Goal: Check status: Check status

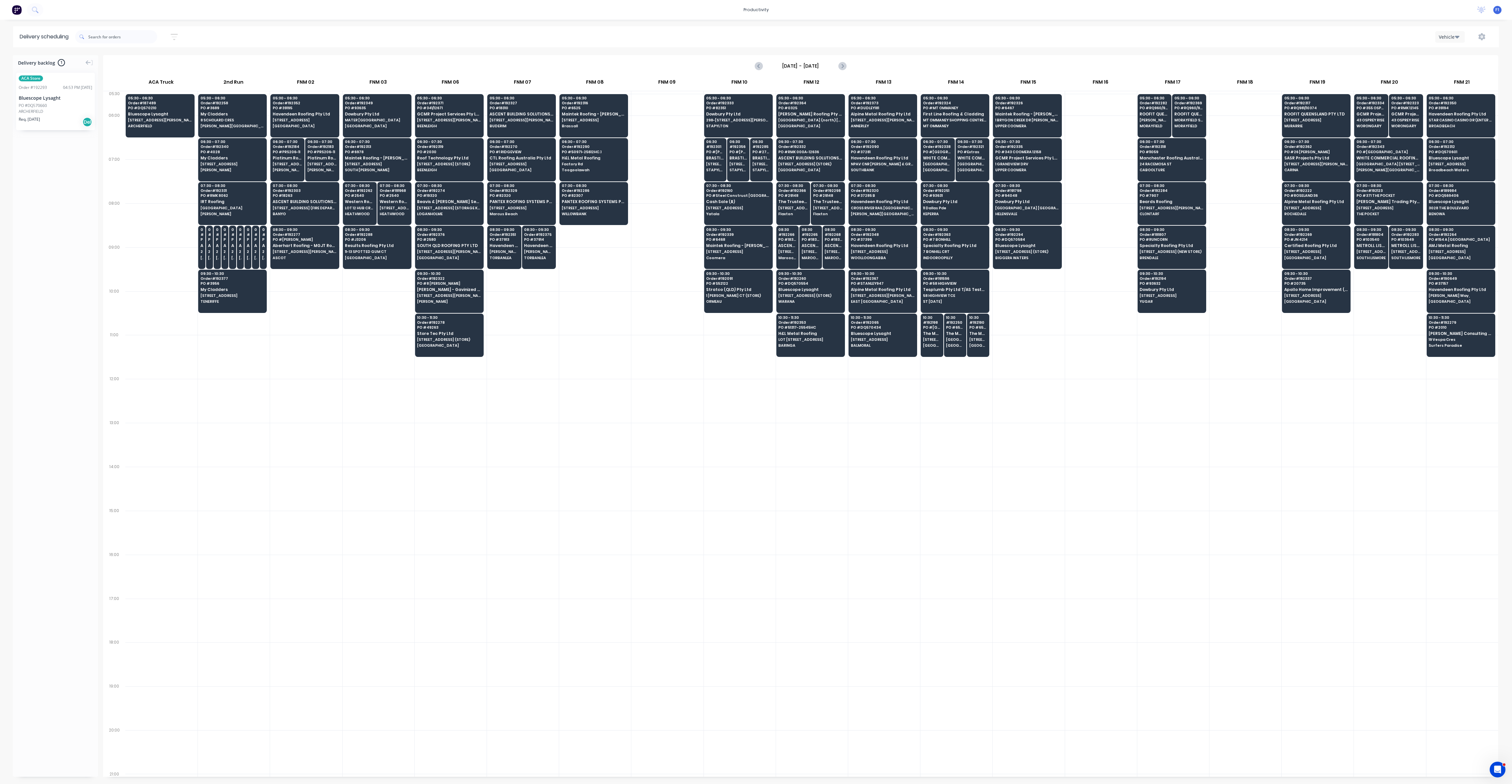
scroll to position [0, 0]
click at [1042, 115] on span "Maintek Roofing - [PERSON_NAME]" at bounding box center [1027, 114] width 64 height 4
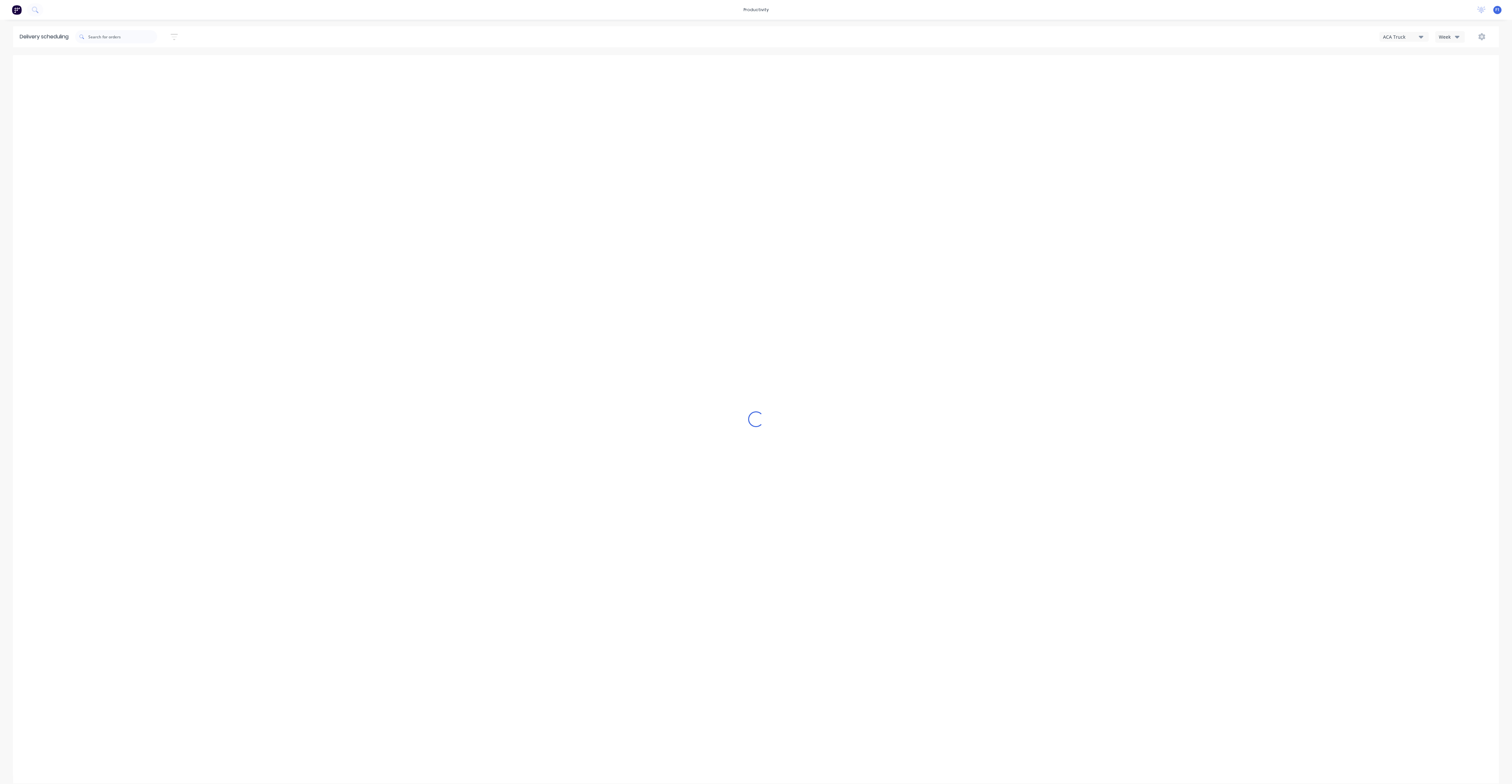
click at [1448, 33] on button "Week" at bounding box center [1450, 36] width 30 height 11
click at [1444, 63] on div "Vehicle" at bounding box center [1467, 68] width 65 height 13
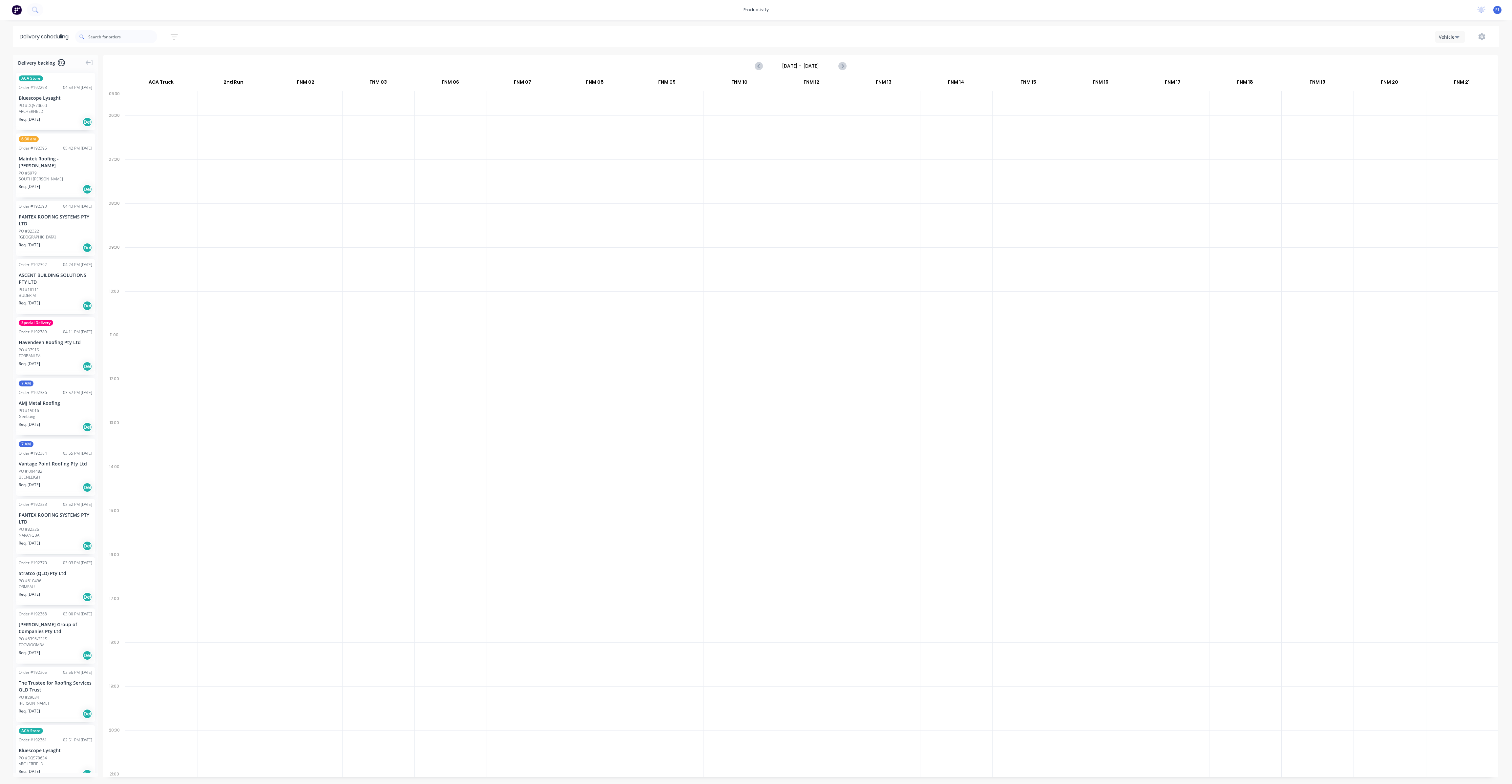
click at [830, 68] on input "[DATE] - [DATE]" at bounding box center [800, 65] width 65 height 10
click at [828, 111] on div "11" at bounding box center [830, 111] width 10 height 10
type input "[DATE] - [DATE]"
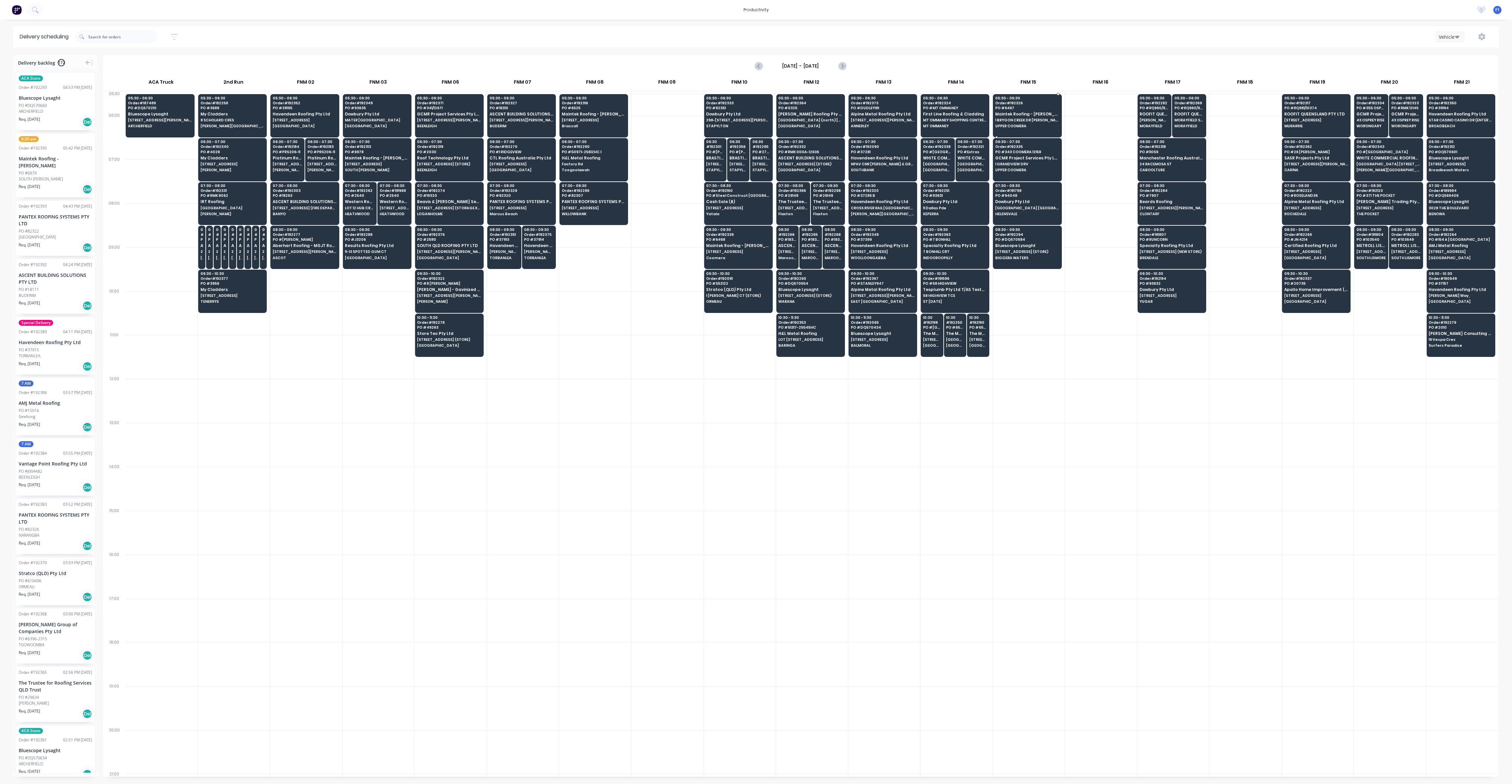
click at [1003, 117] on div "05:30 - 06:30 Order # 192326 PO # 6467 Maintek Roofing - [PERSON_NAME] [STREET_…" at bounding box center [1027, 112] width 68 height 36
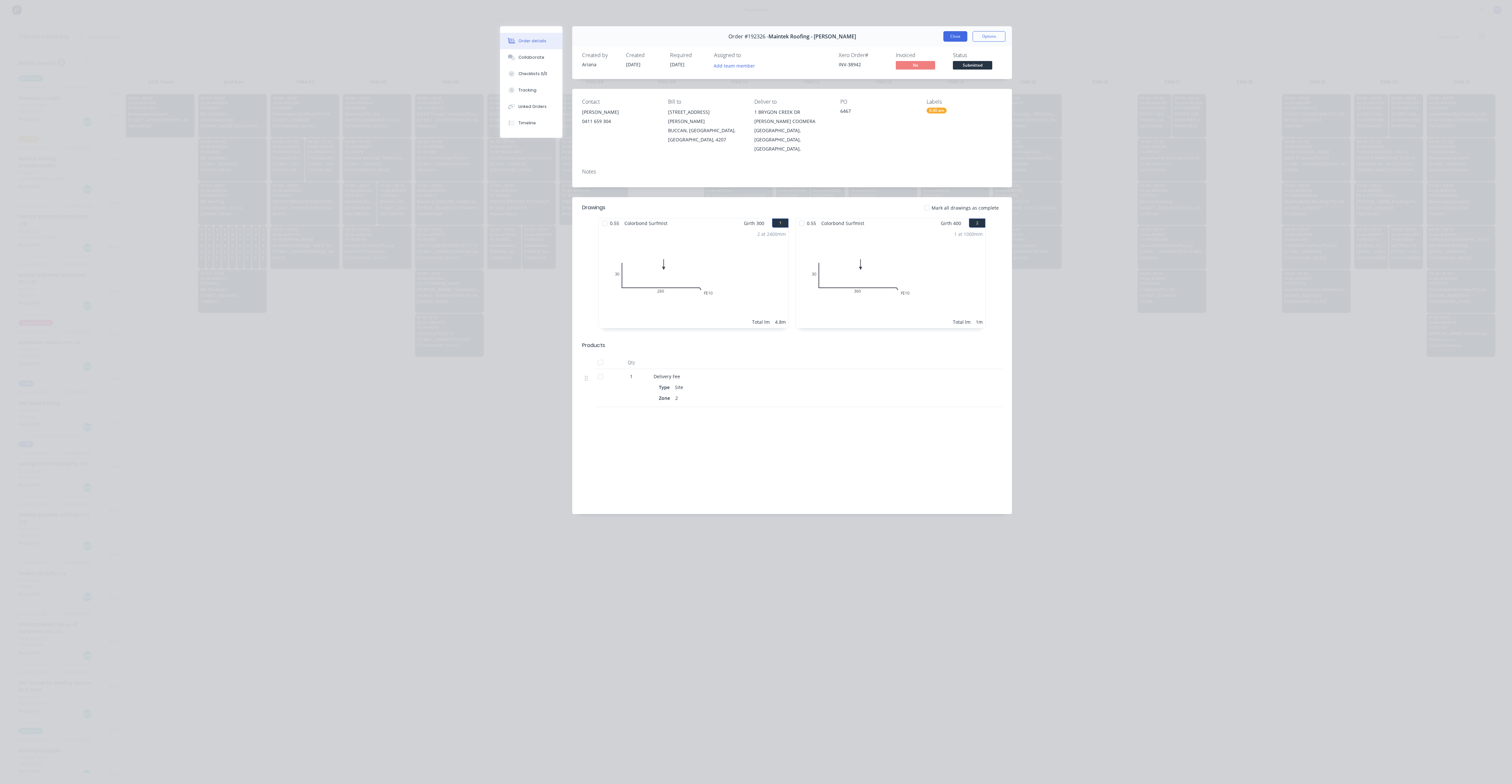
click at [954, 36] on button "Close" at bounding box center [955, 36] width 24 height 10
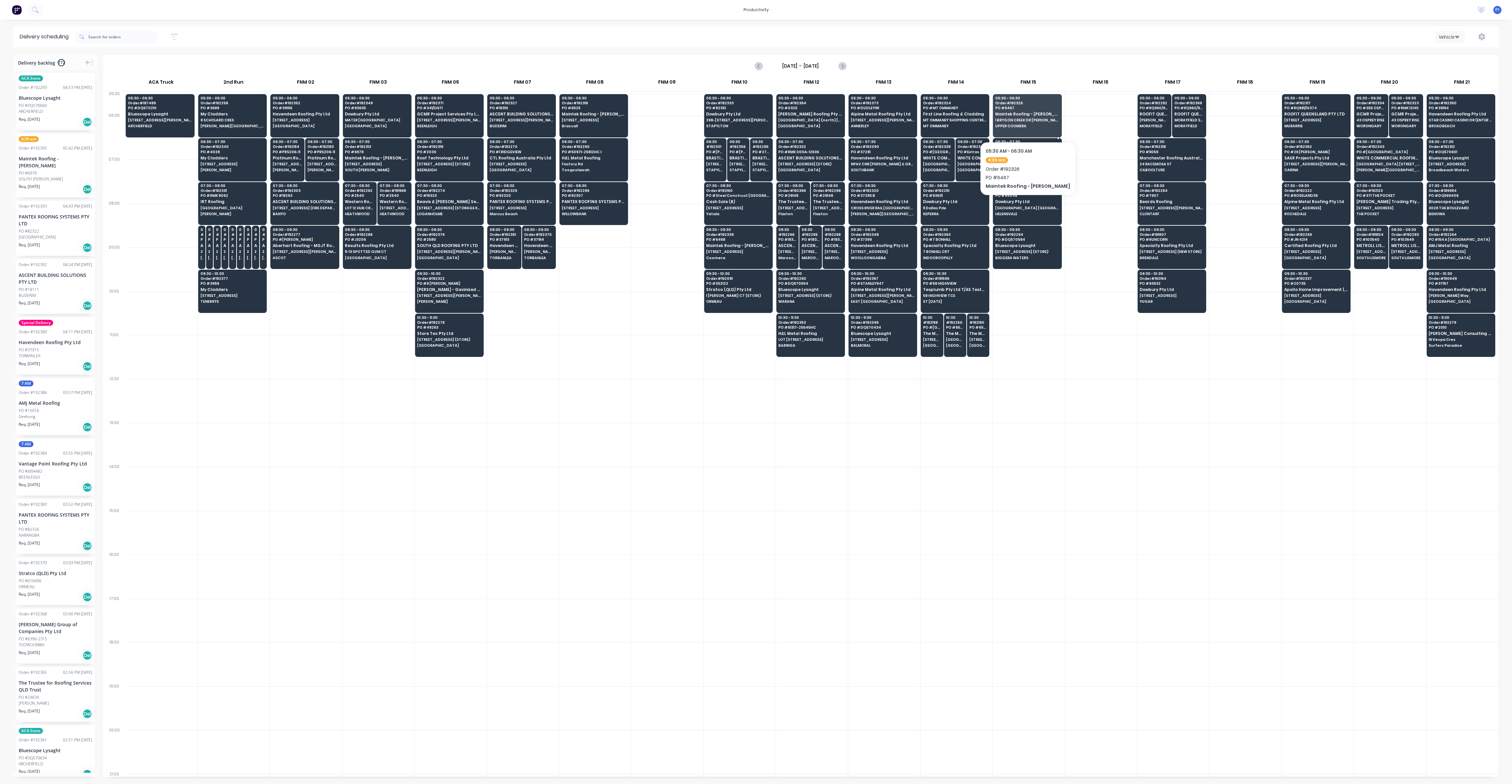
click at [1031, 162] on span "1 GRANDVIEW DRV" at bounding box center [1027, 163] width 64 height 4
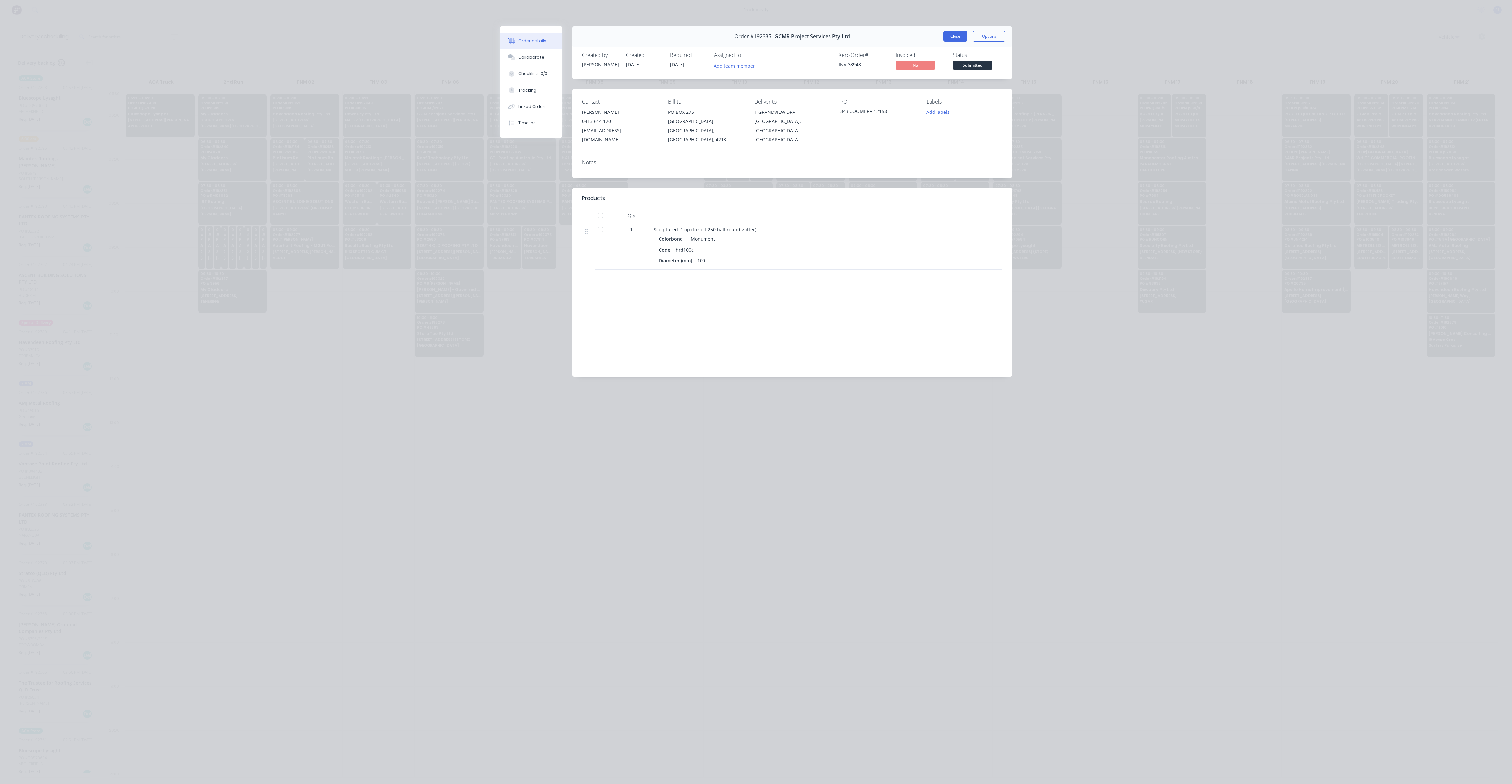
click at [953, 42] on button "Close" at bounding box center [955, 36] width 24 height 10
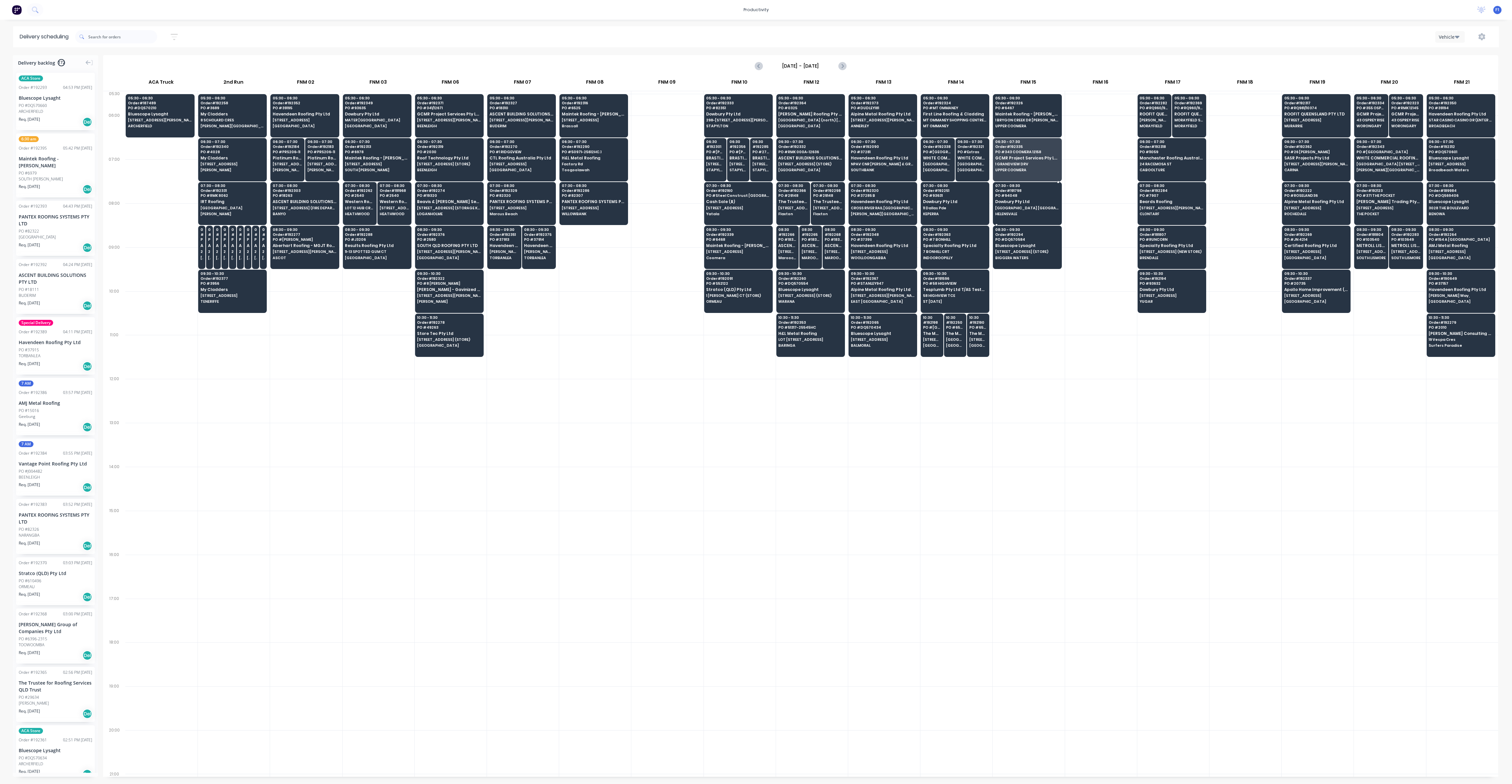
click at [1017, 215] on span "HELENSVALE" at bounding box center [1027, 213] width 64 height 4
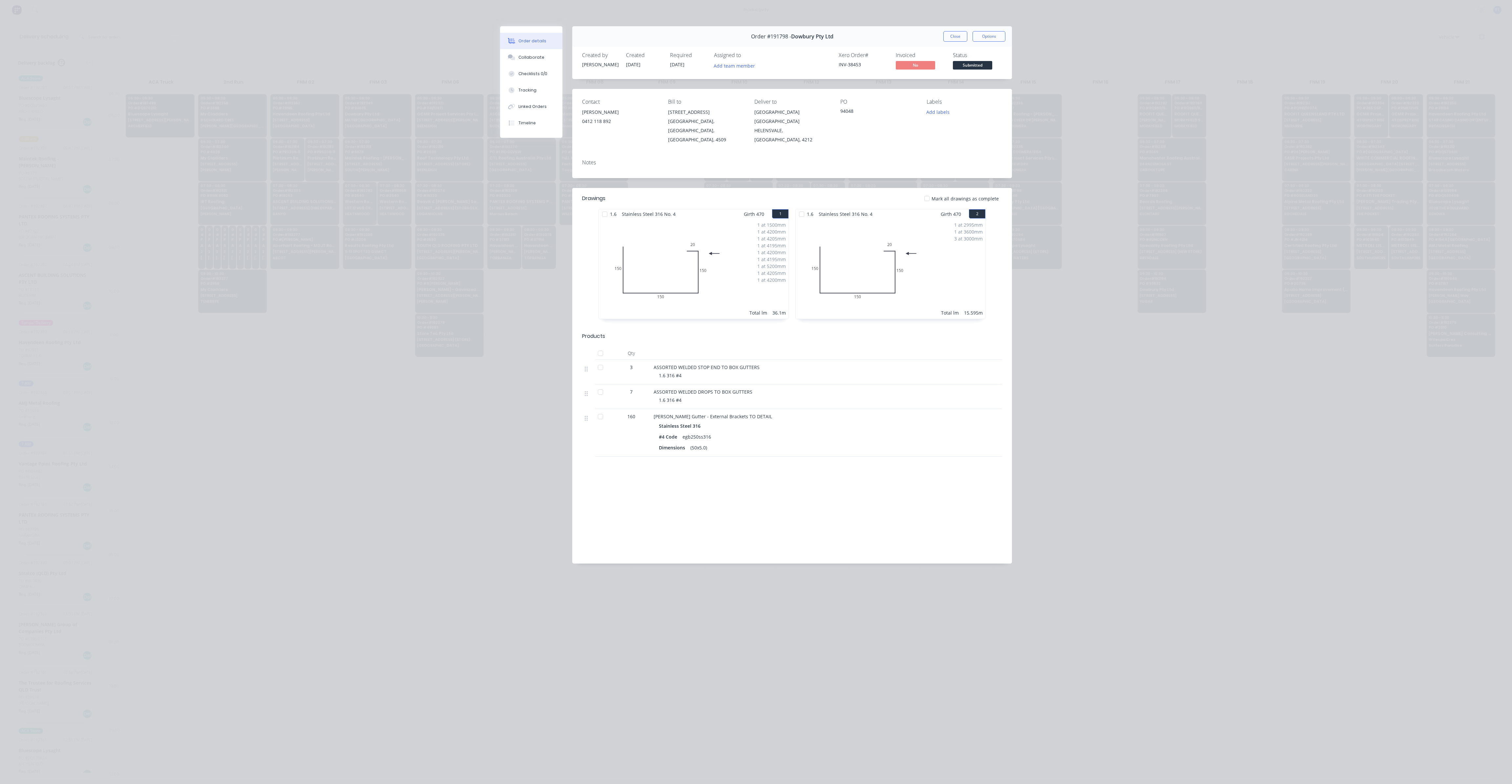
click at [960, 42] on div "Order #191798 - Dowbury Pty Ltd Close Options" at bounding box center [792, 36] width 440 height 21
click at [960, 39] on button "Close" at bounding box center [955, 36] width 24 height 10
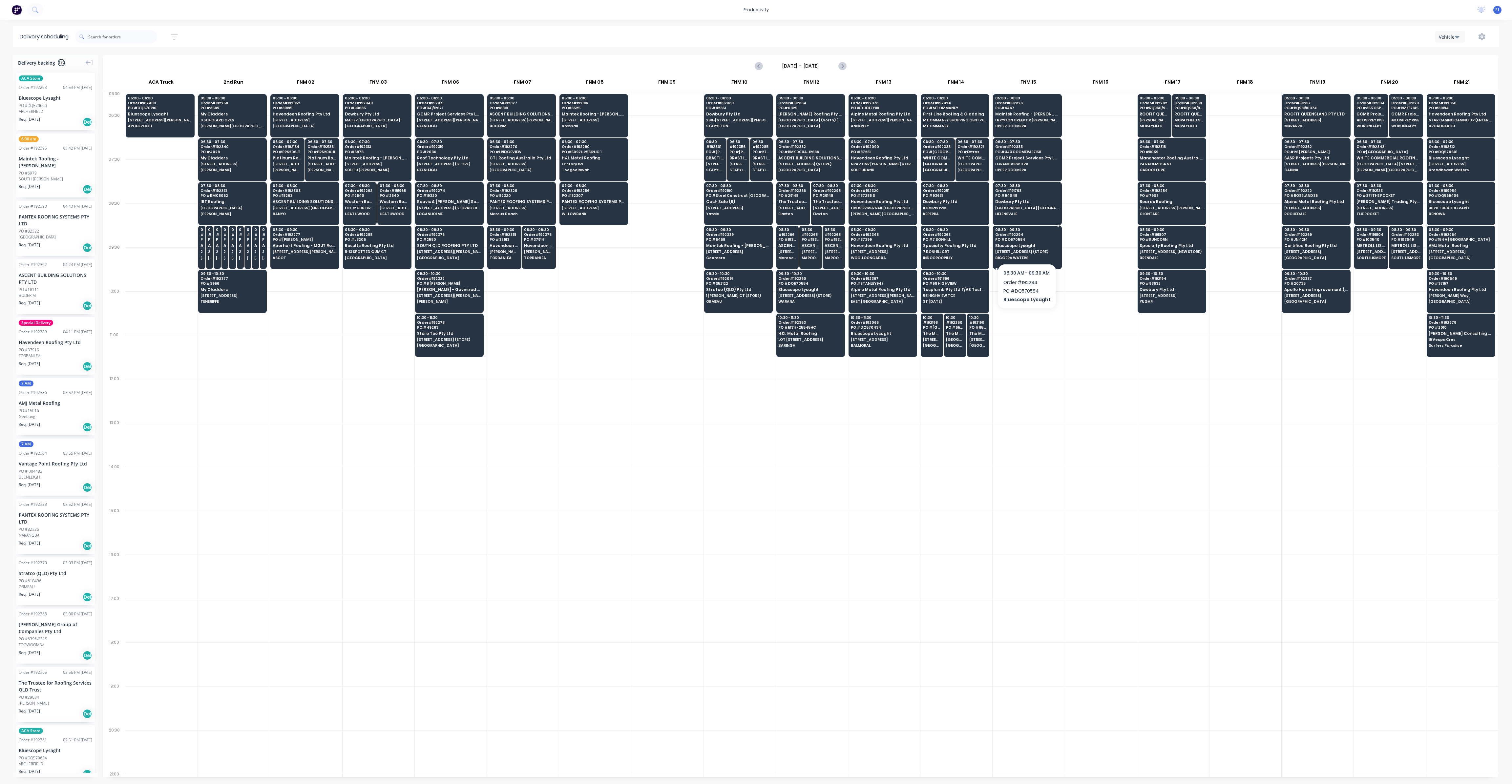
click at [1033, 256] on span "BIGGERA WATERS" at bounding box center [1027, 257] width 64 height 4
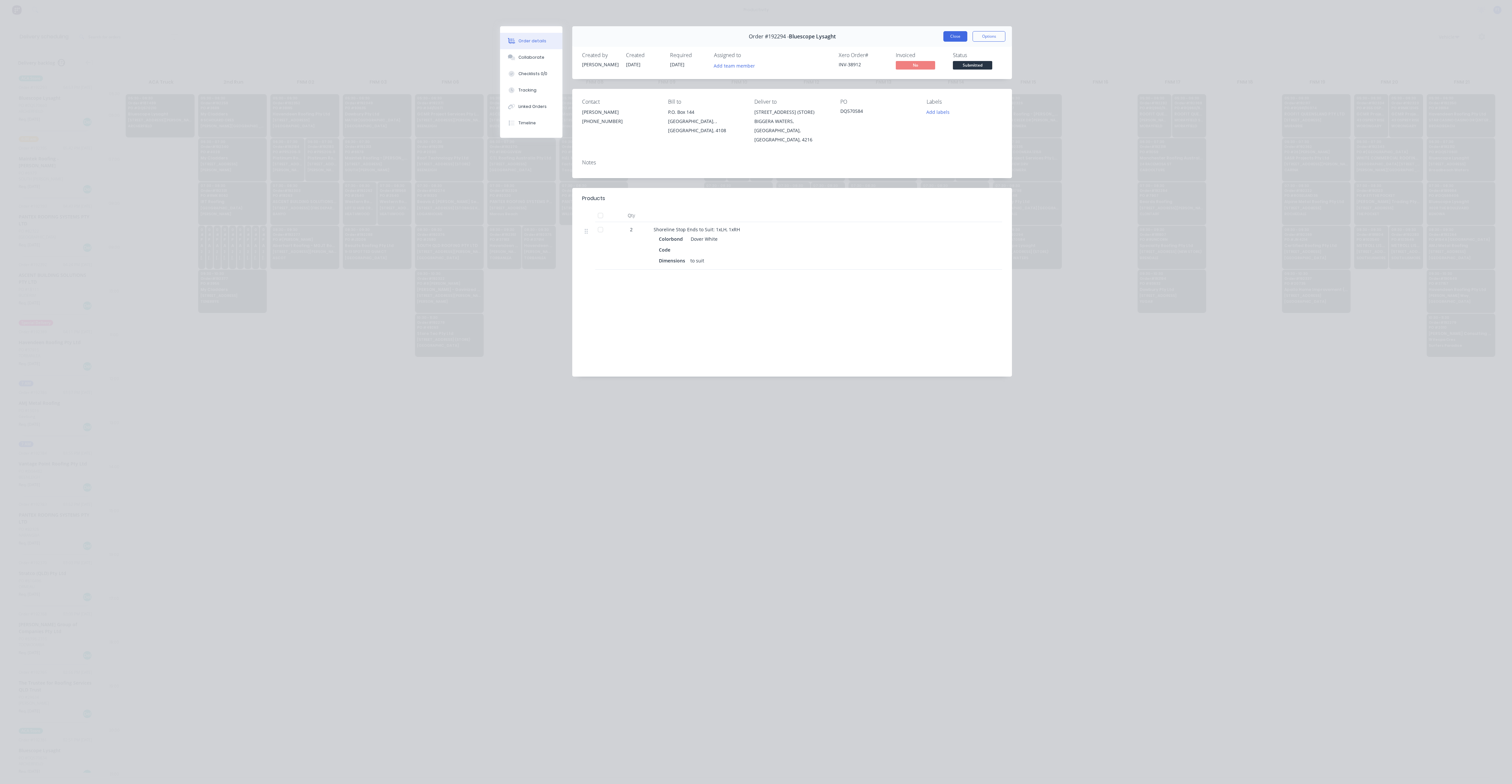
click at [956, 34] on button "Close" at bounding box center [955, 36] width 24 height 10
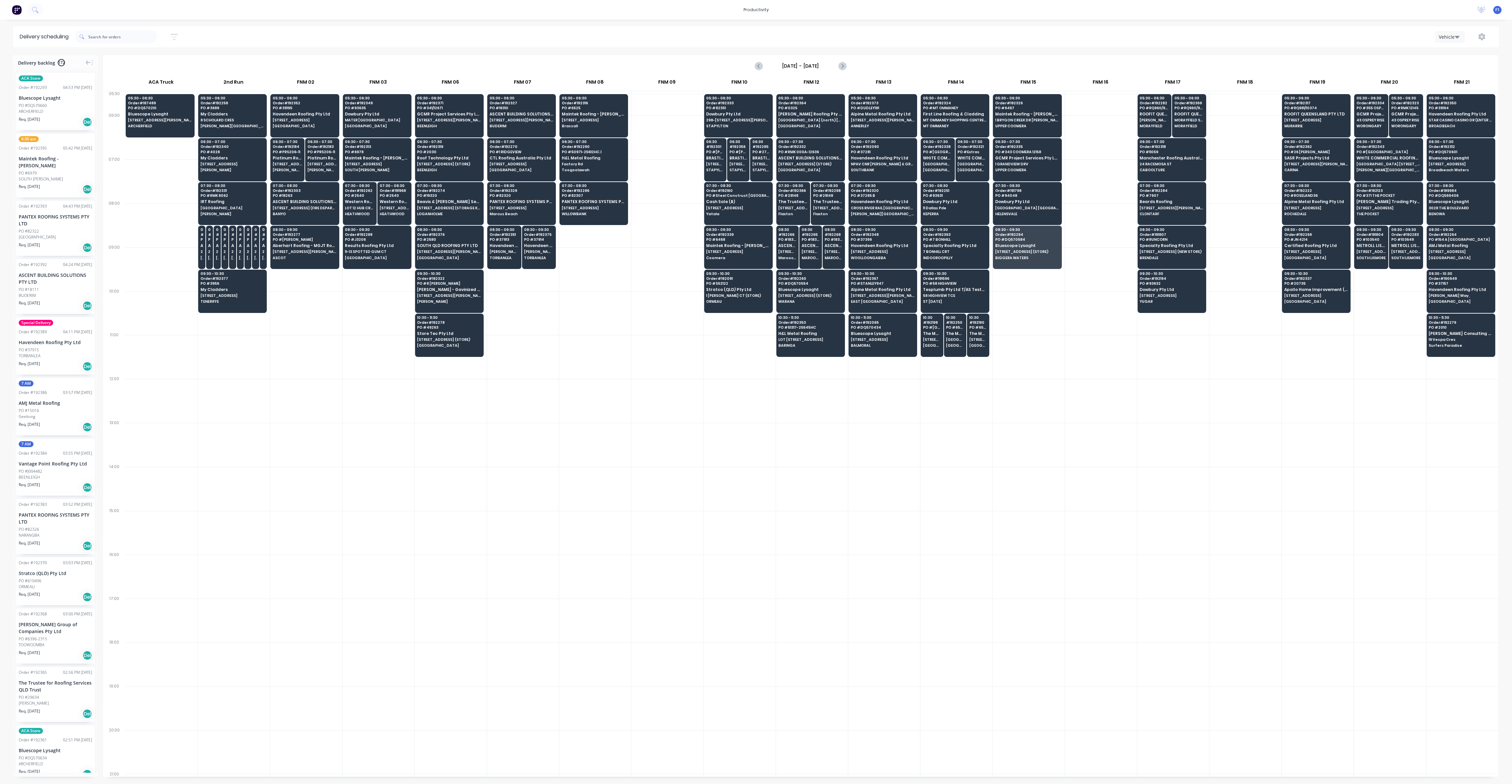
click at [1098, 434] on div at bounding box center [1101, 444] width 72 height 44
